Goal: Navigation & Orientation: Find specific page/section

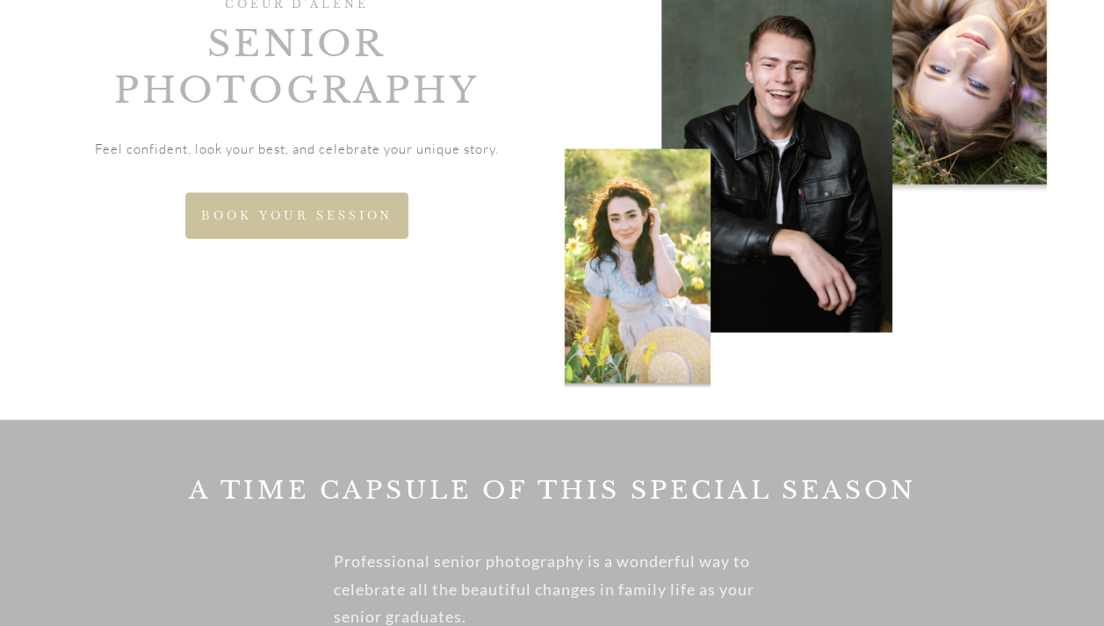
scroll to position [264, 0]
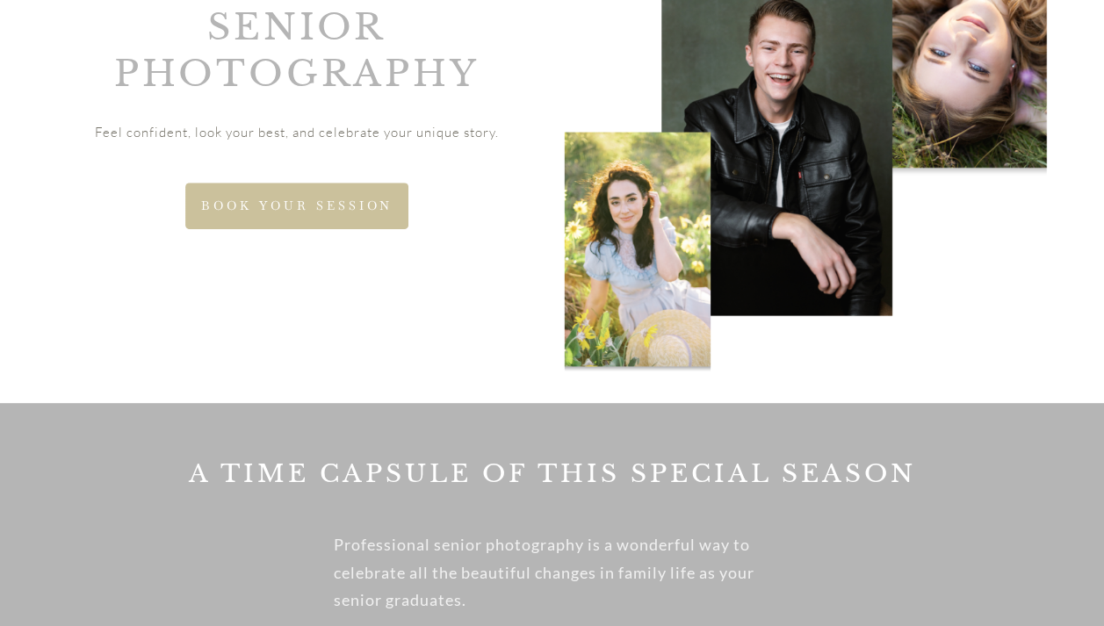
click at [273, 202] on span "BOOK YOUR SESSION" at bounding box center [297, 203] width 192 height 15
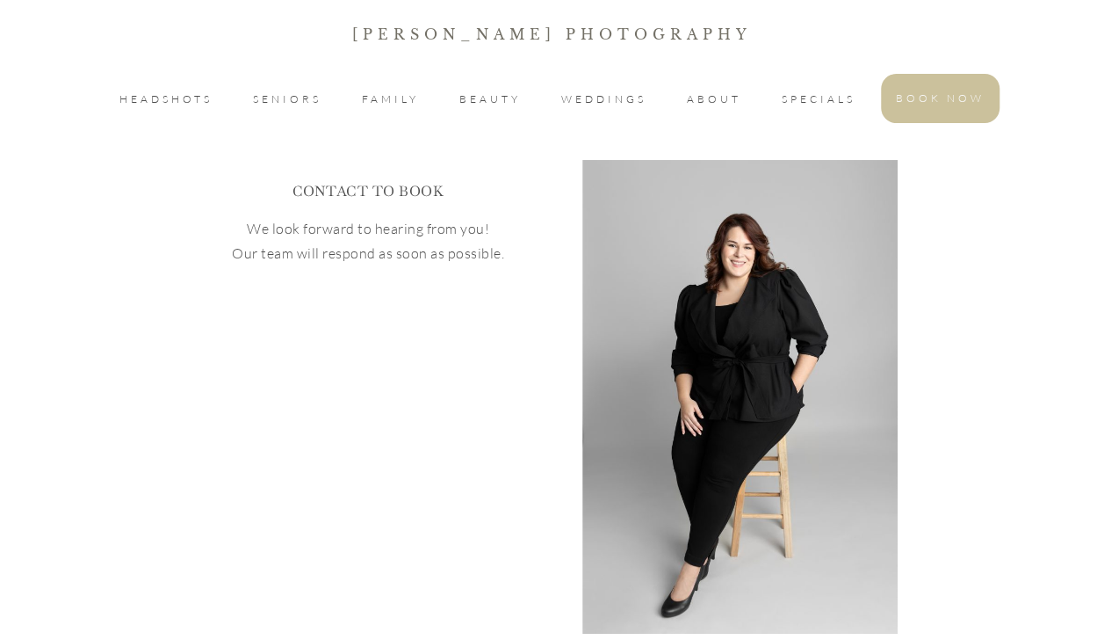
click at [264, 111] on li "SENIORS" at bounding box center [287, 99] width 98 height 49
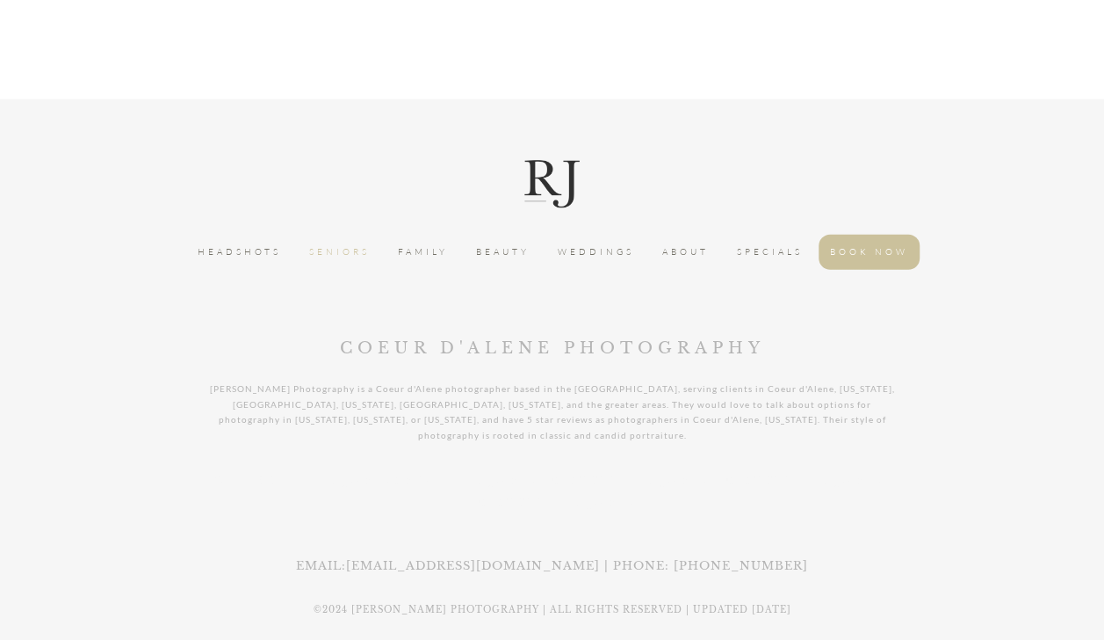
scroll to position [5374, 0]
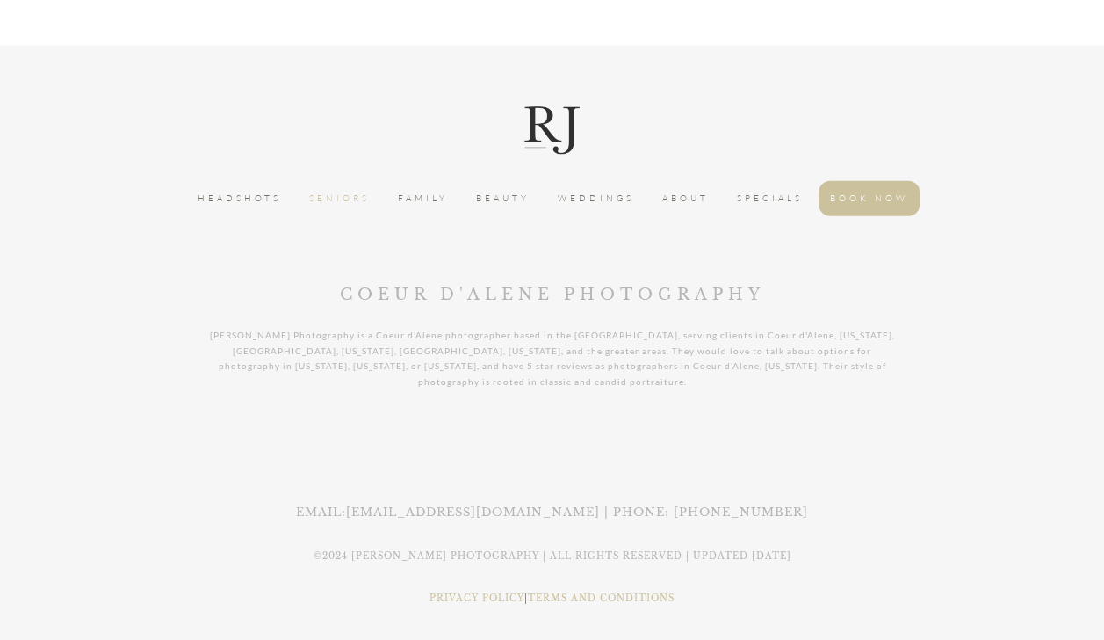
click at [763, 197] on span "SPECIALS" at bounding box center [770, 199] width 66 height 18
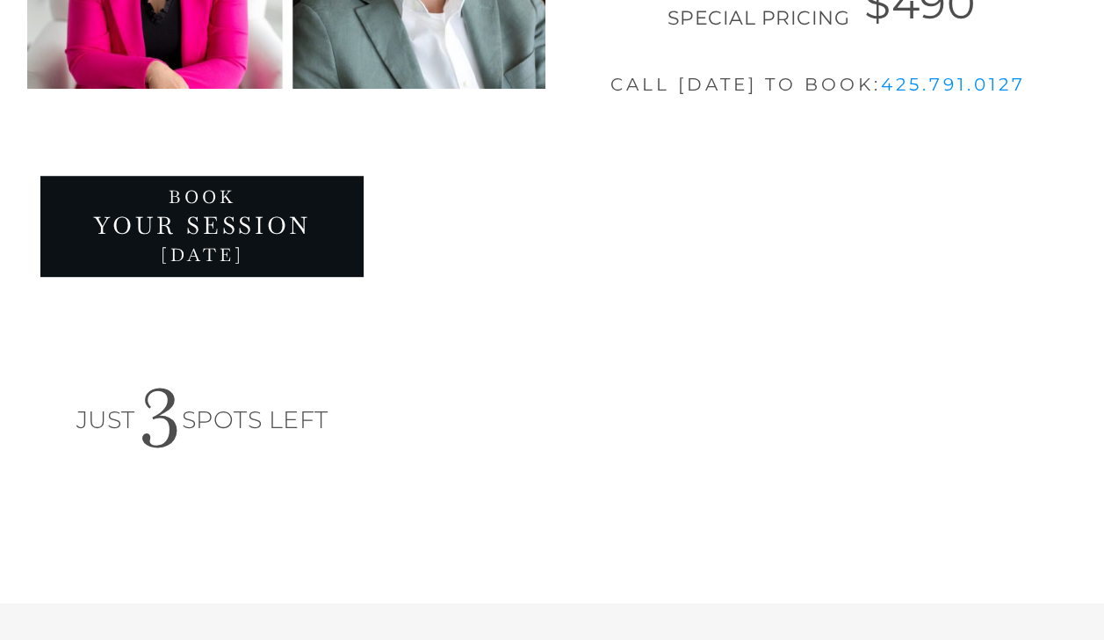
scroll to position [615, 0]
